Goal: Transaction & Acquisition: Purchase product/service

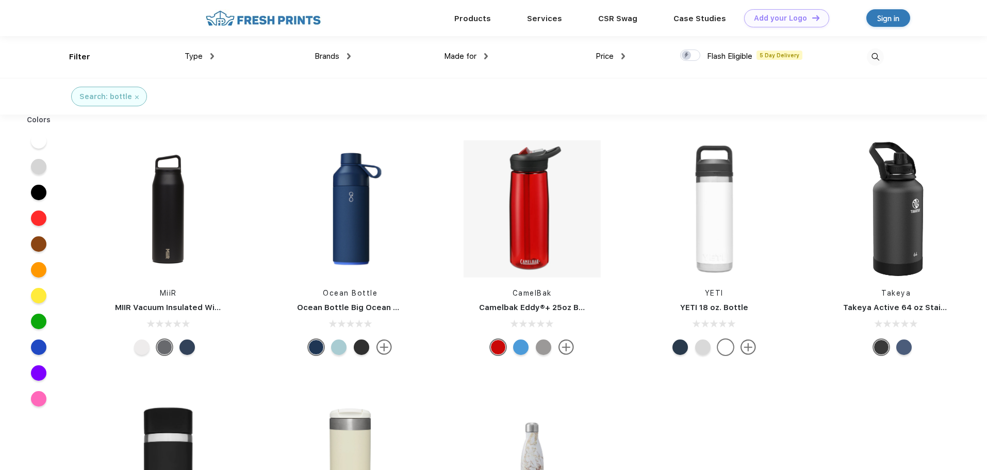
scroll to position [1, 0]
click at [326, 53] on span "Brands" at bounding box center [327, 55] width 25 height 9
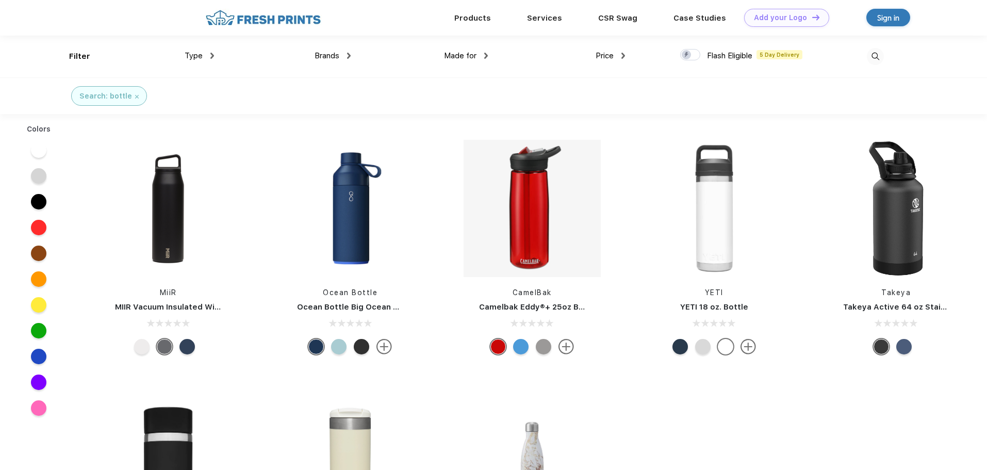
click at [330, 57] on span "Brands" at bounding box center [327, 55] width 25 height 9
click at [135, 98] on img at bounding box center [137, 97] width 4 height 4
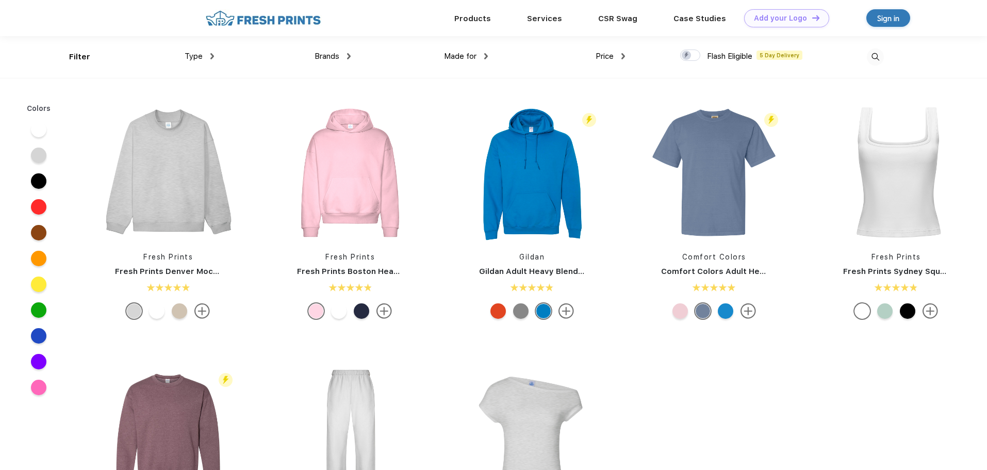
click at [340, 59] on div "Brands" at bounding box center [333, 57] width 36 height 12
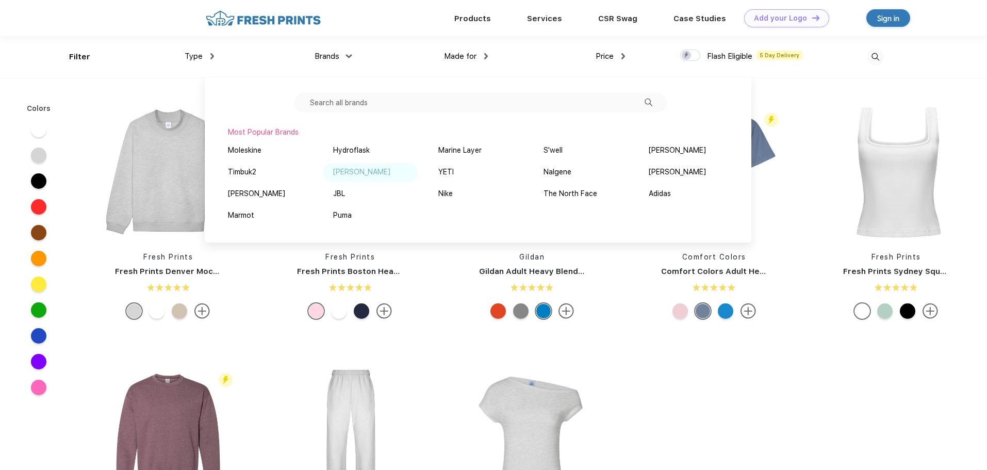
scroll to position [52, 0]
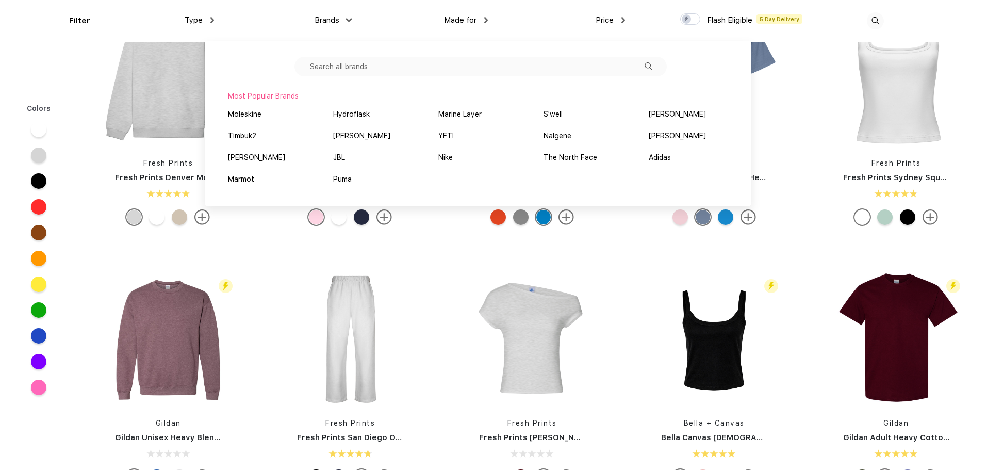
click at [359, 71] on input "text" at bounding box center [480, 67] width 372 height 20
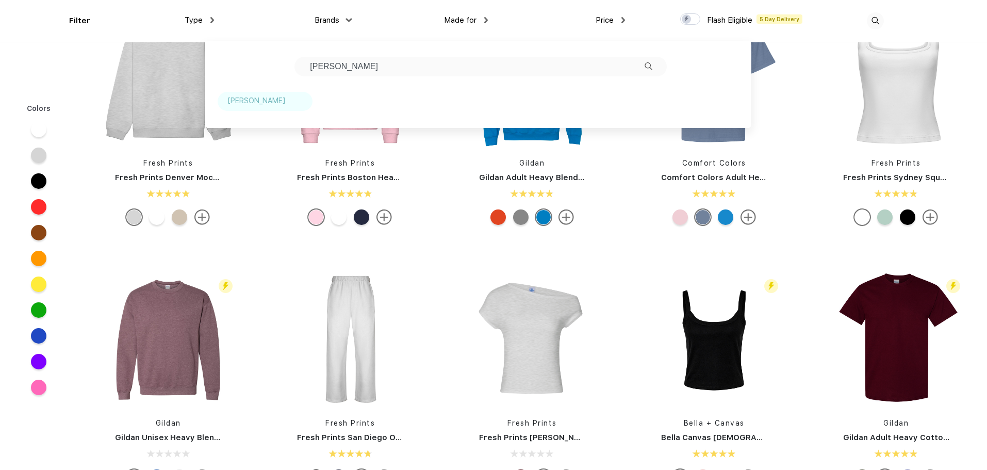
type input "[PERSON_NAME]"
click at [243, 101] on div "[PERSON_NAME]" at bounding box center [256, 100] width 57 height 11
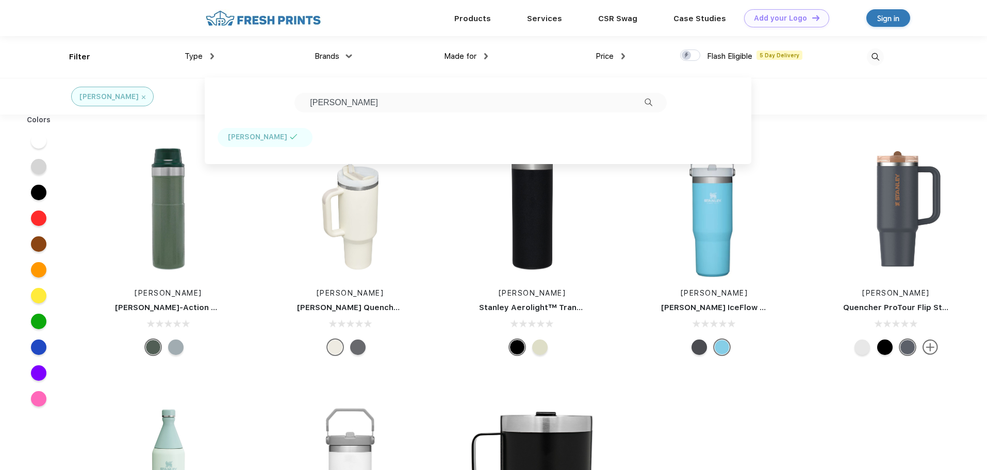
click at [882, 409] on div "[PERSON_NAME] Trigger-Action Travel Mug | 20oz [PERSON_NAME] Quencher H2.O Flow…" at bounding box center [531, 380] width 909 height 520
click at [615, 56] on div "Price" at bounding box center [610, 57] width 29 height 12
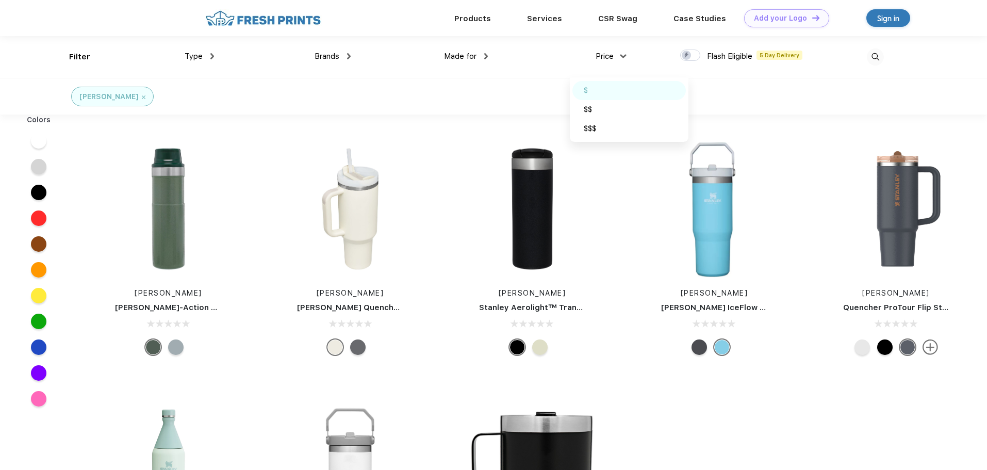
click at [583, 87] on div "$" at bounding box center [628, 90] width 113 height 19
